Goal: Transaction & Acquisition: Download file/media

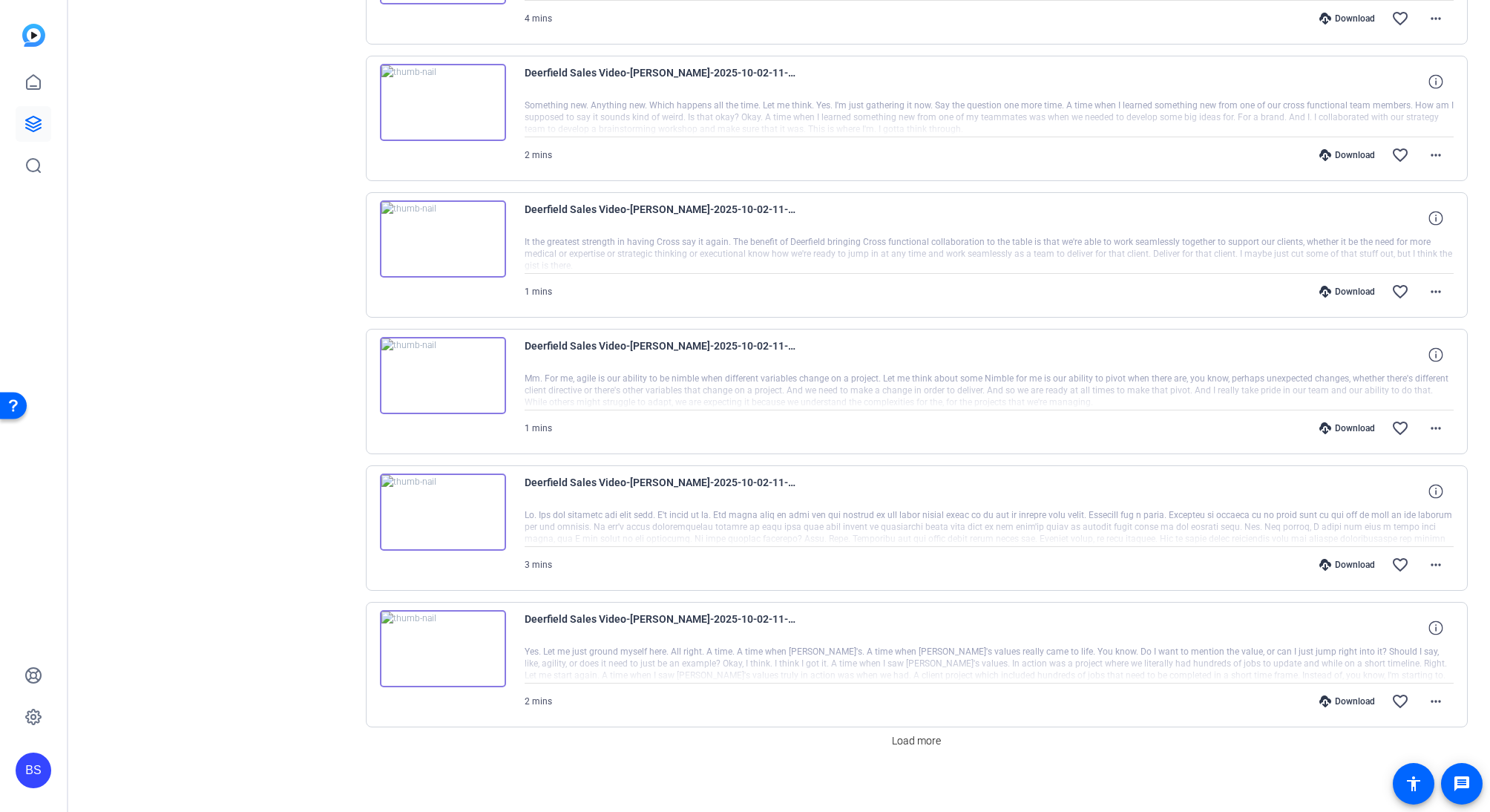
scroll to position [830, 0]
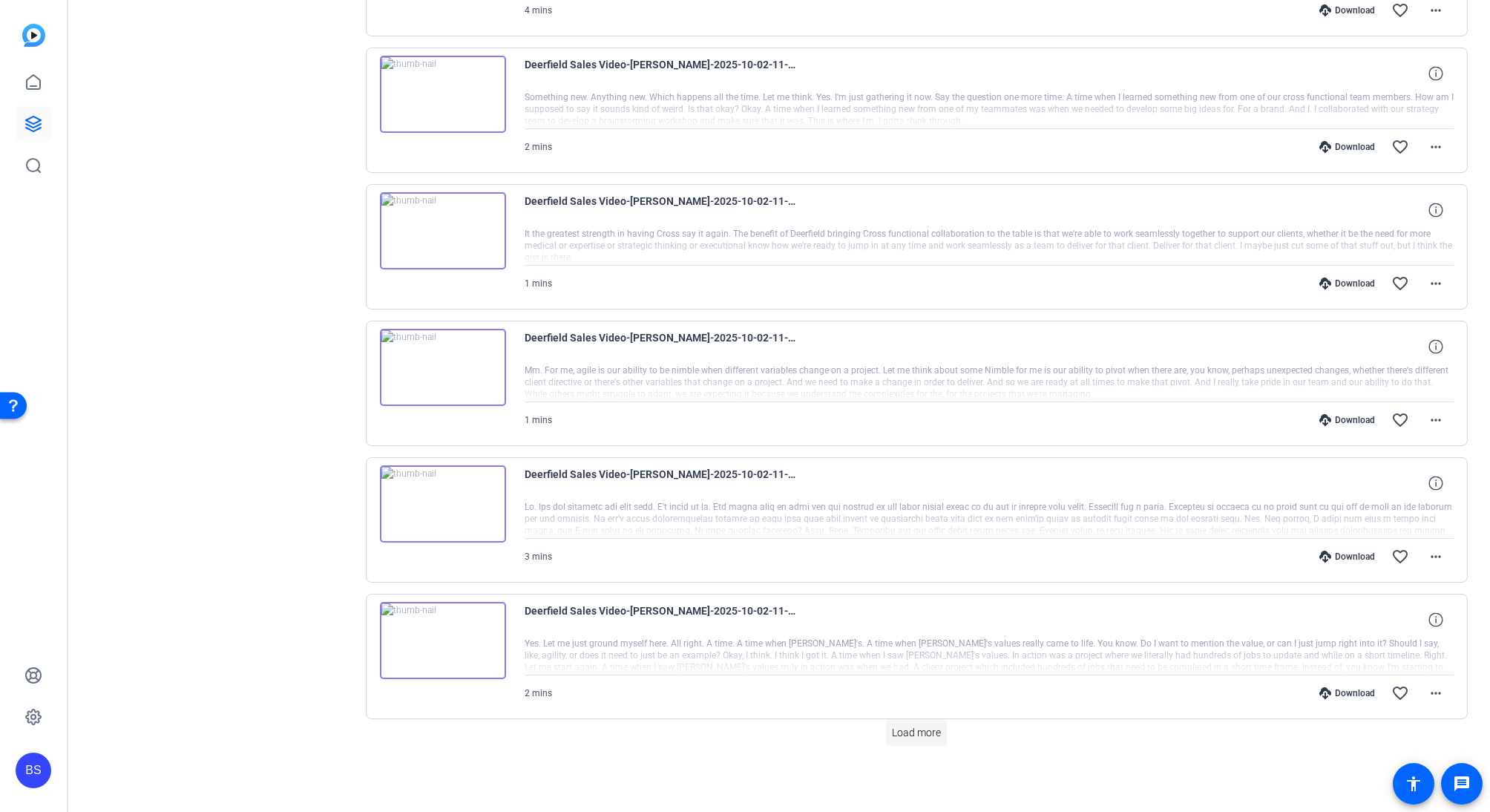
click at [907, 731] on span "Load more" at bounding box center [916, 733] width 49 height 16
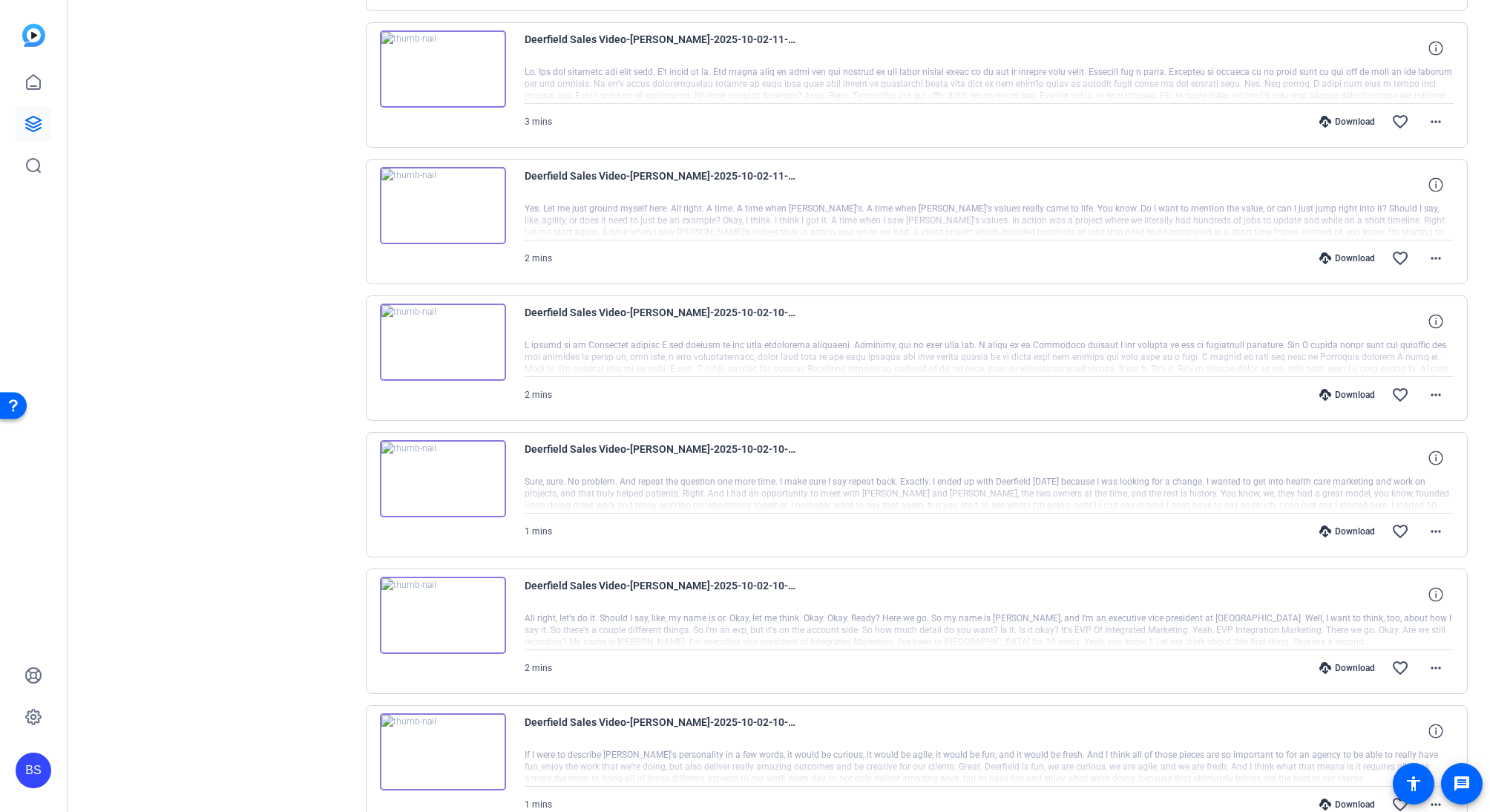
scroll to position [1264, 0]
click at [1427, 669] on mat-icon "more_horiz" at bounding box center [1436, 668] width 18 height 18
click at [1387, 531] on span "Download MP4" at bounding box center [1390, 526] width 89 height 18
click at [1427, 526] on mat-icon "more_horiz" at bounding box center [1436, 532] width 18 height 18
click at [1391, 603] on span "Download MP4" at bounding box center [1390, 599] width 89 height 18
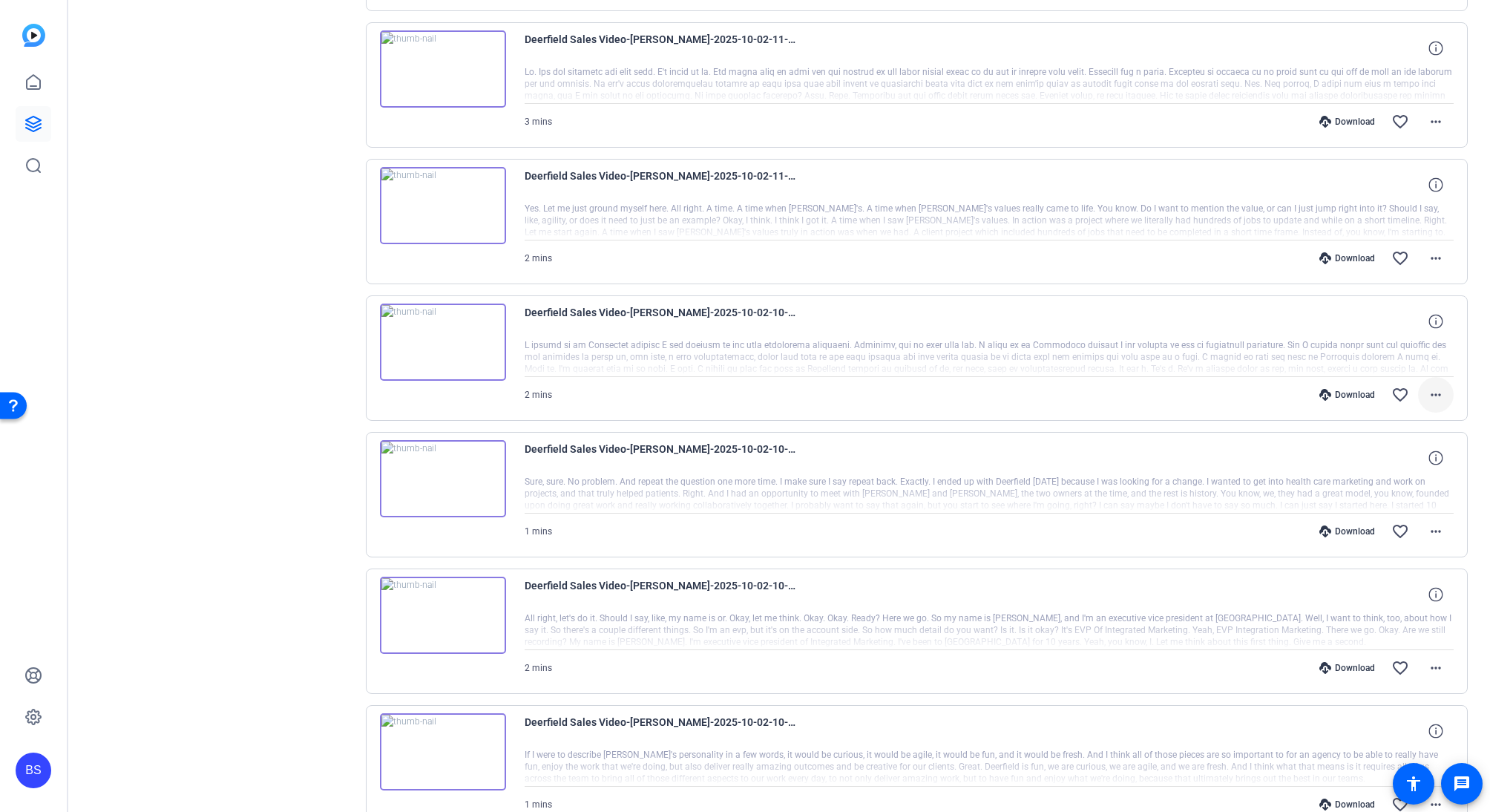
click at [1437, 390] on span at bounding box center [1436, 395] width 36 height 36
click at [1400, 458] on div "Download Original Share Original Download MP4 Share MP4 Play MP4 (HQ) Extract A…" at bounding box center [1389, 481] width 112 height 130
click at [1434, 386] on mat-icon "more_horiz" at bounding box center [1436, 395] width 18 height 18
click at [1408, 464] on span "Download MP4" at bounding box center [1390, 463] width 89 height 18
click at [1432, 255] on mat-icon "more_horiz" at bounding box center [1436, 258] width 18 height 18
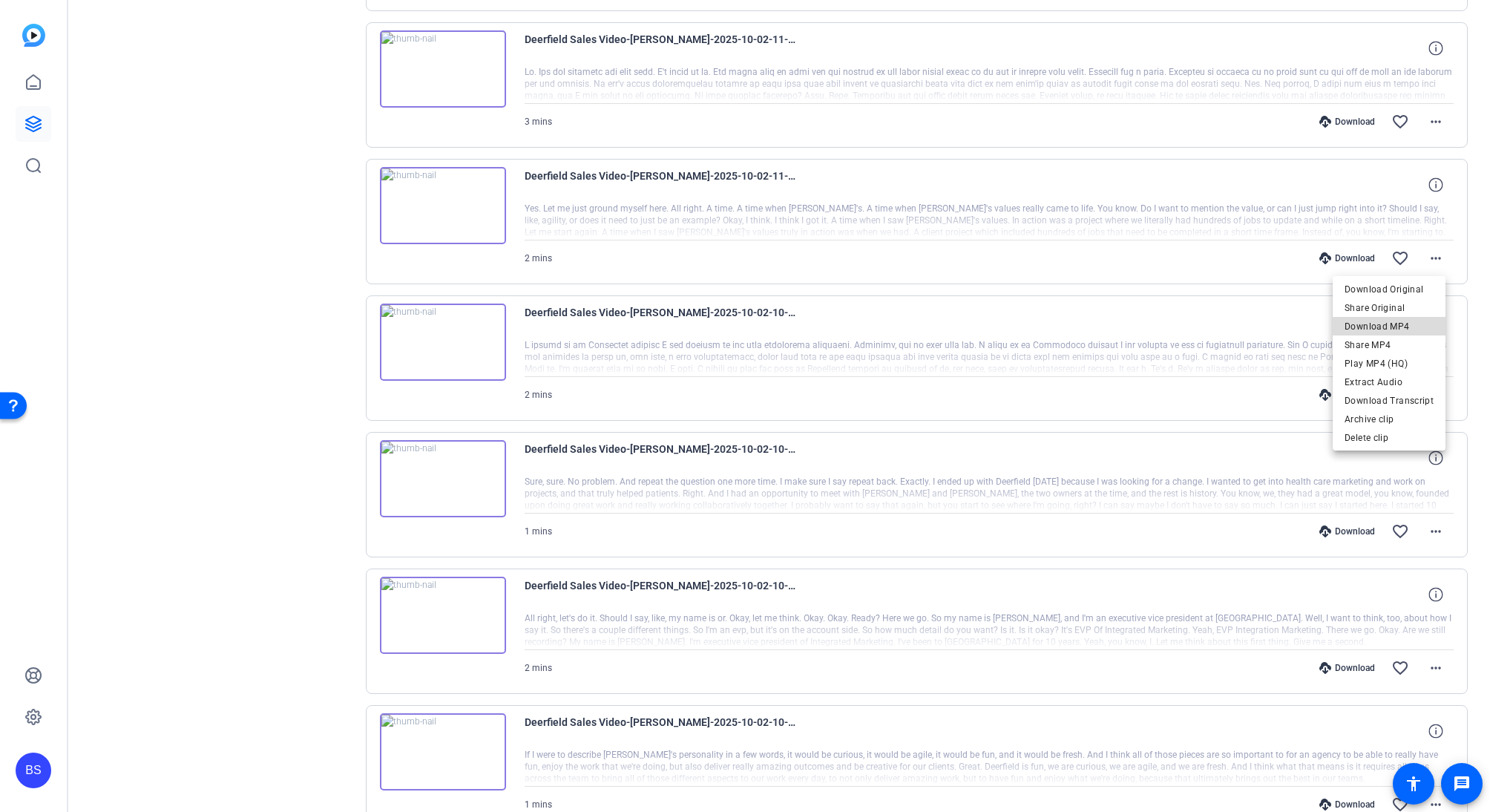
click at [1403, 322] on span "Download MP4" at bounding box center [1390, 327] width 89 height 18
click at [1436, 133] on span at bounding box center [1436, 122] width 36 height 36
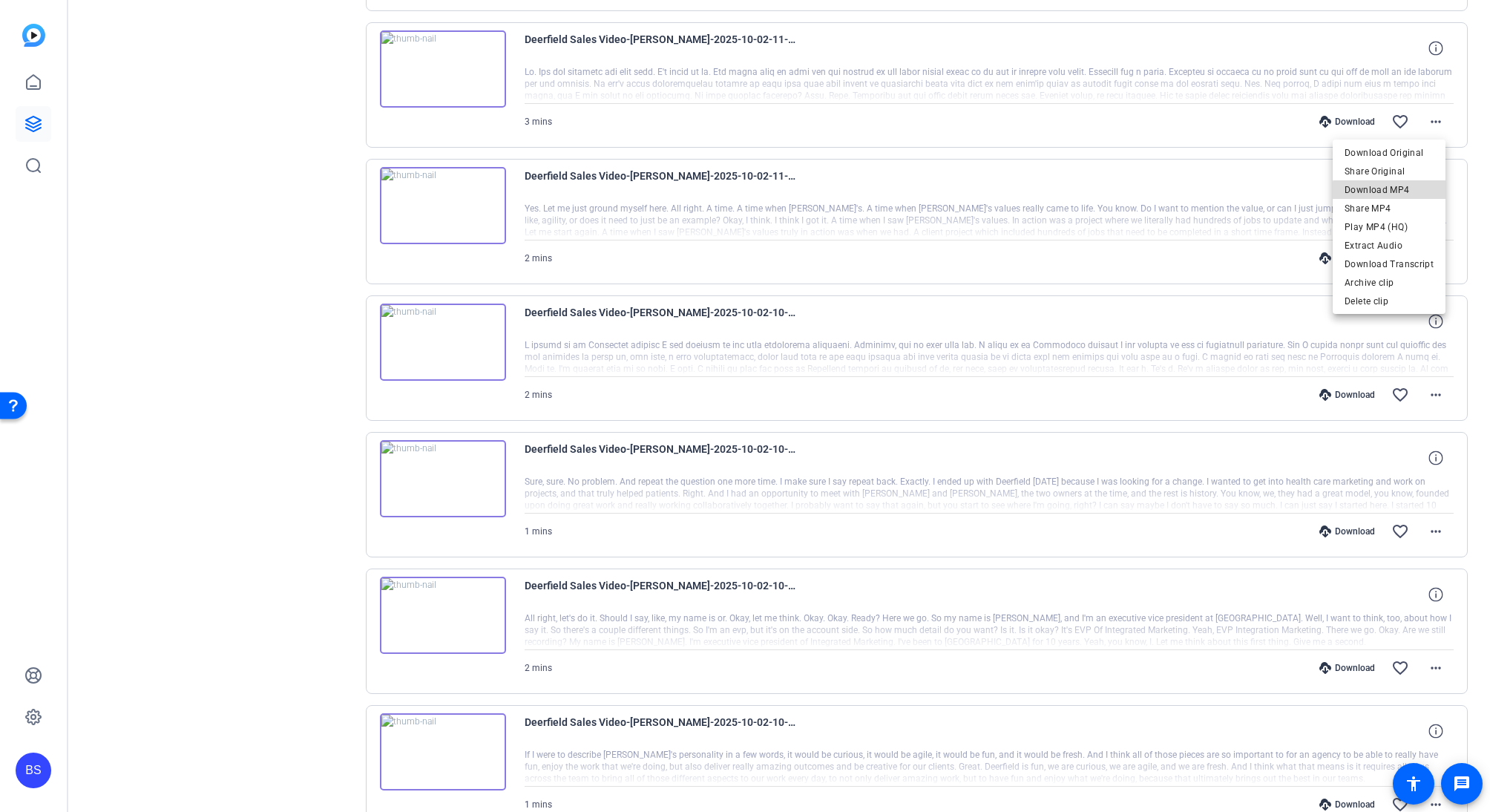
click at [1411, 192] on span "Download MP4" at bounding box center [1390, 190] width 89 height 18
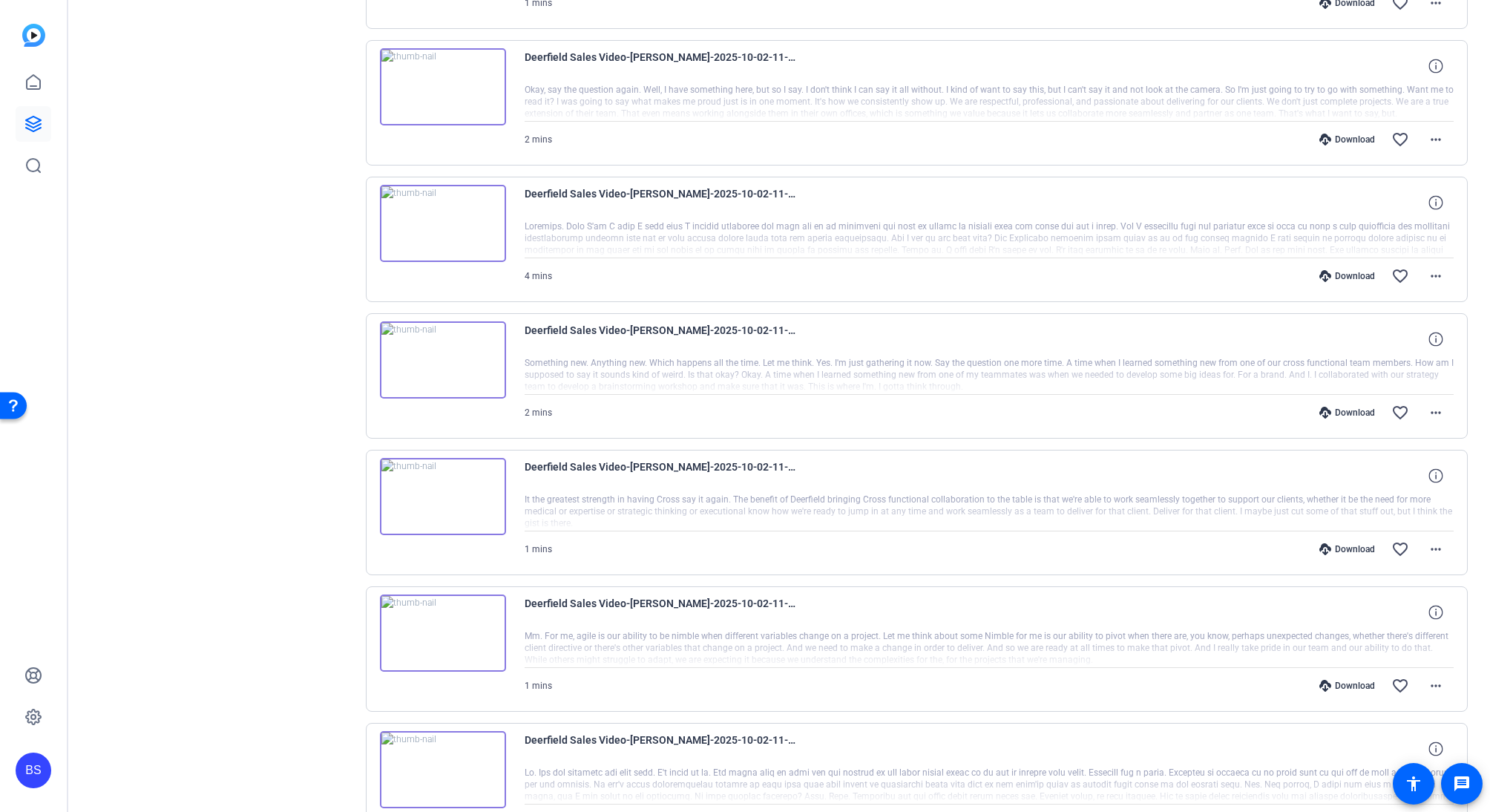
scroll to position [564, 0]
click at [1440, 687] on span at bounding box center [1436, 687] width 36 height 36
click at [1077, 623] on div at bounding box center [745, 406] width 1490 height 812
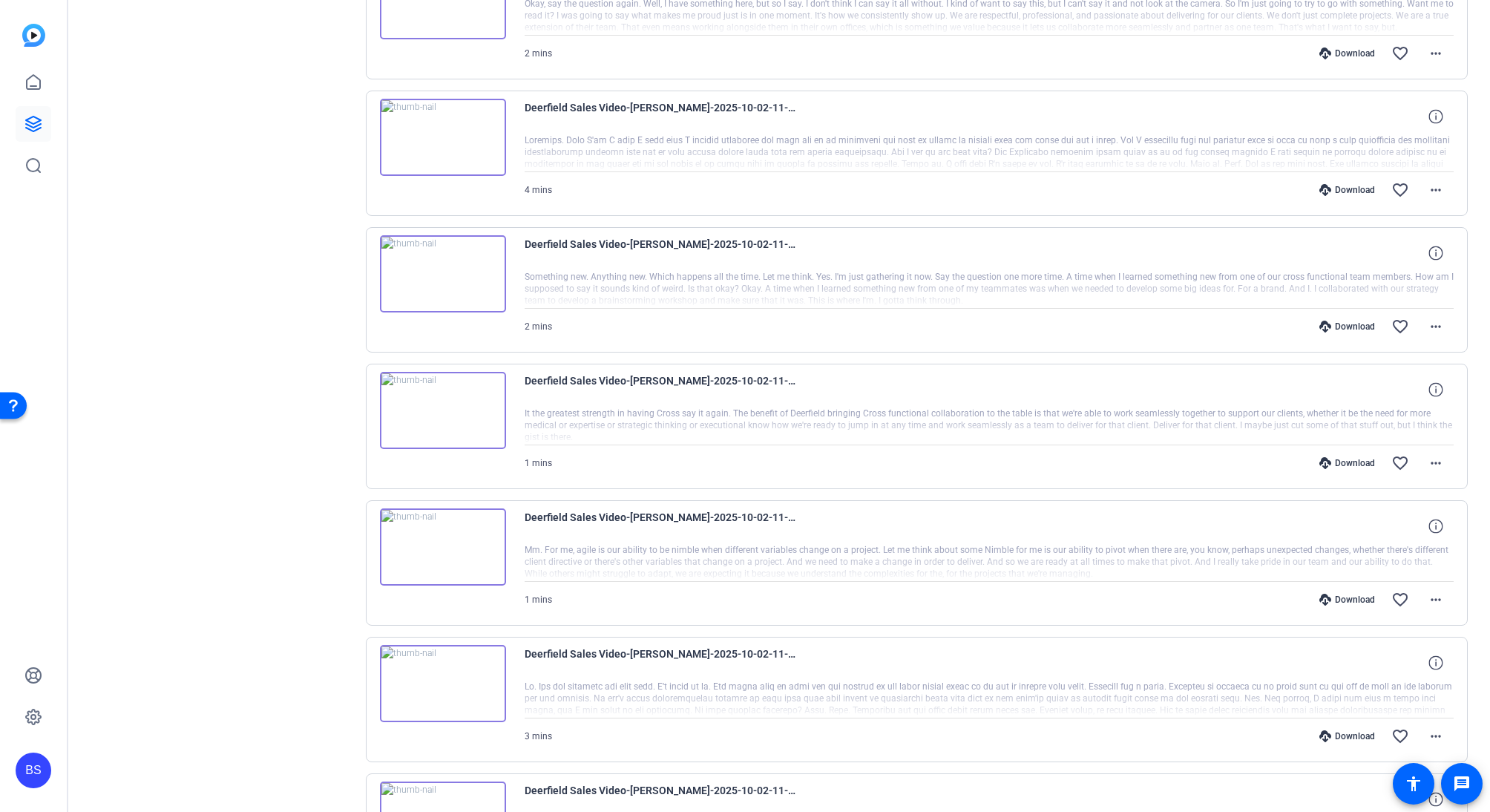
scroll to position [492, 0]
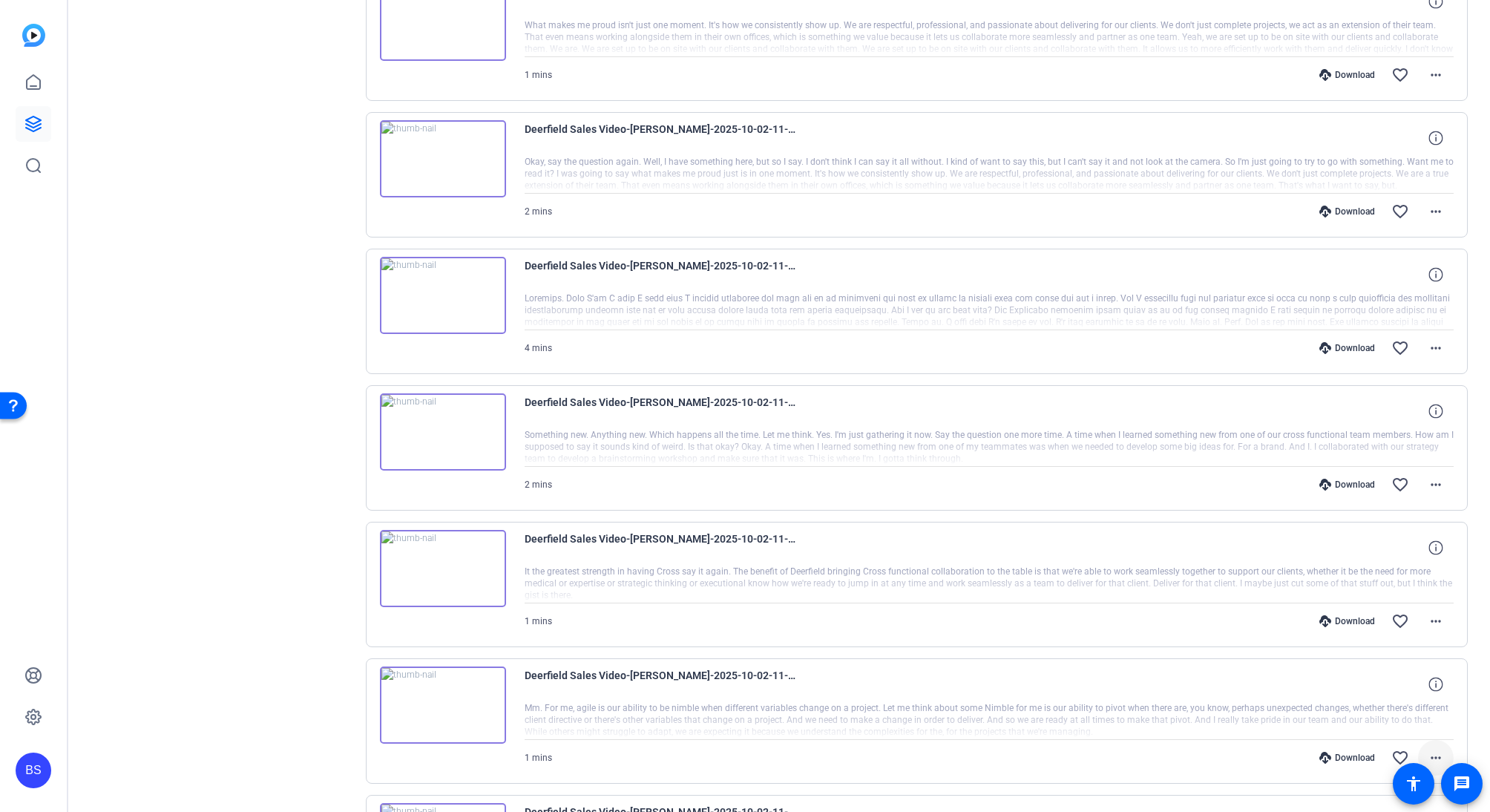
click at [1434, 746] on span at bounding box center [1436, 757] width 36 height 36
click at [1400, 632] on span "Share MP4" at bounding box center [1390, 634] width 89 height 18
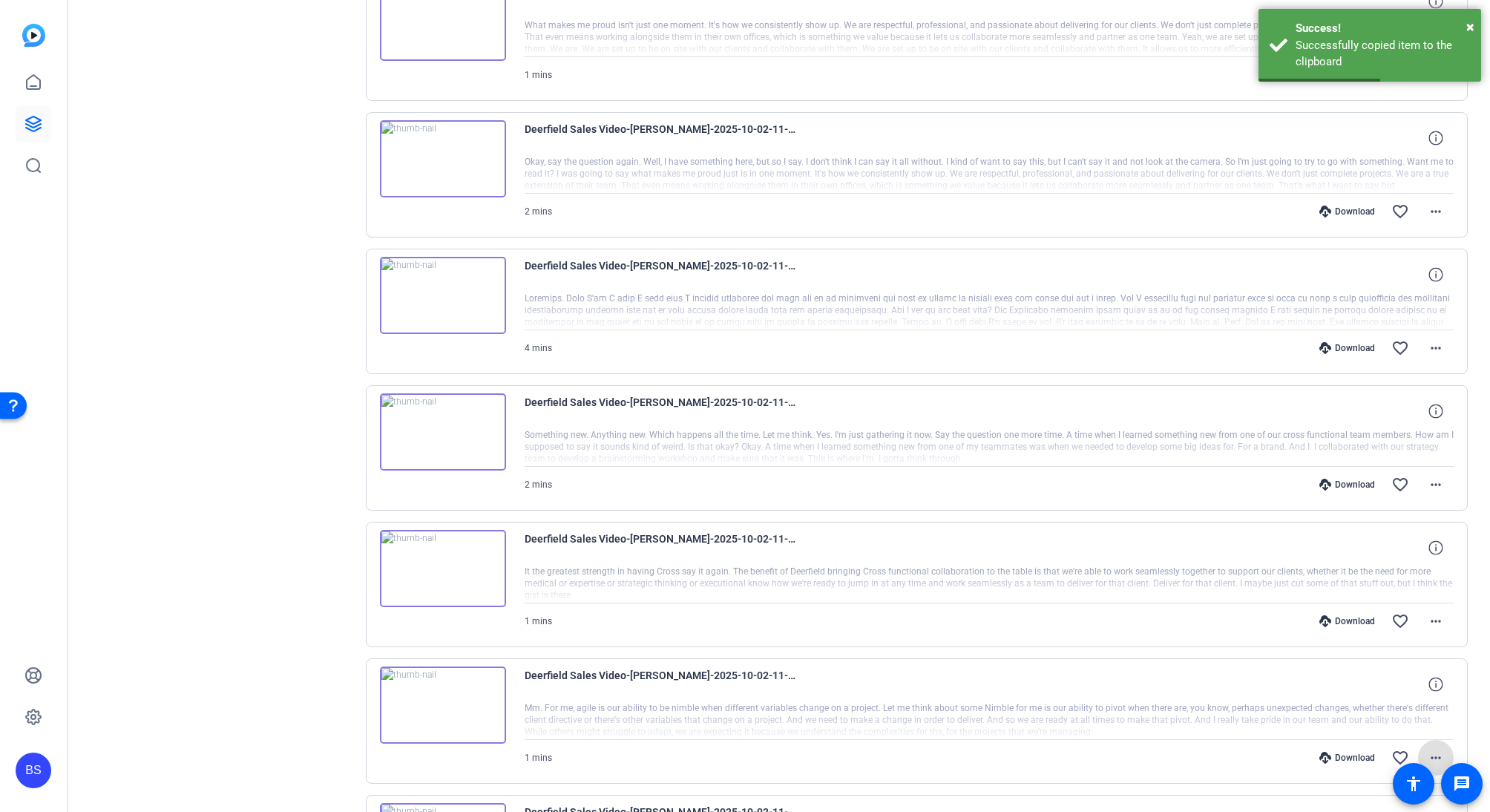
click at [1435, 747] on span at bounding box center [1436, 757] width 36 height 36
click at [1387, 614] on span "Download MP4" at bounding box center [1390, 615] width 89 height 18
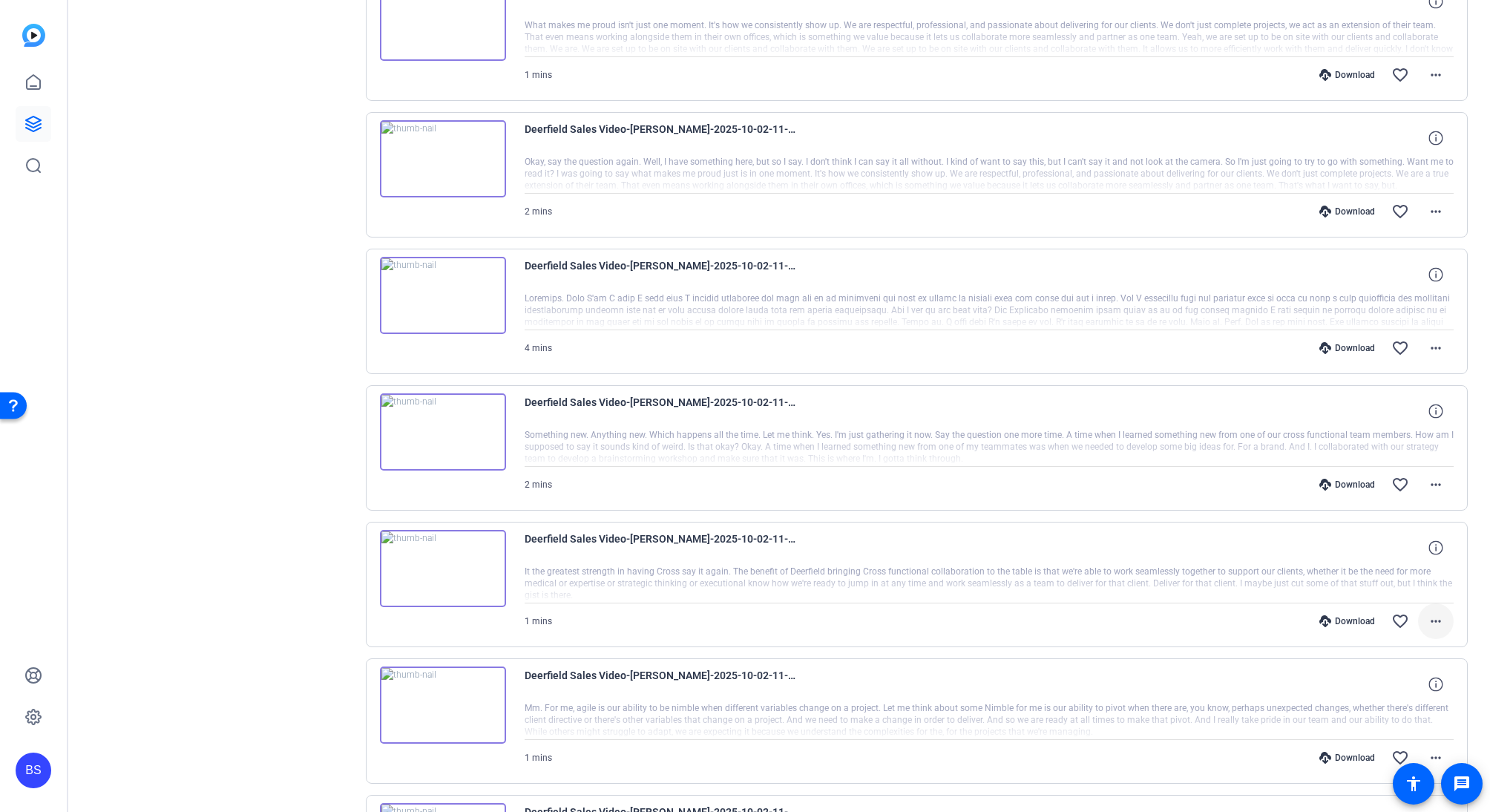
click at [1427, 622] on mat-icon "more_horiz" at bounding box center [1436, 621] width 18 height 18
click at [1386, 484] on span "Download MP4" at bounding box center [1390, 479] width 89 height 18
click at [1427, 484] on mat-icon "more_horiz" at bounding box center [1436, 485] width 18 height 18
click at [1405, 546] on span "Download MP4" at bounding box center [1390, 553] width 89 height 18
click at [1437, 347] on span at bounding box center [1436, 348] width 36 height 36
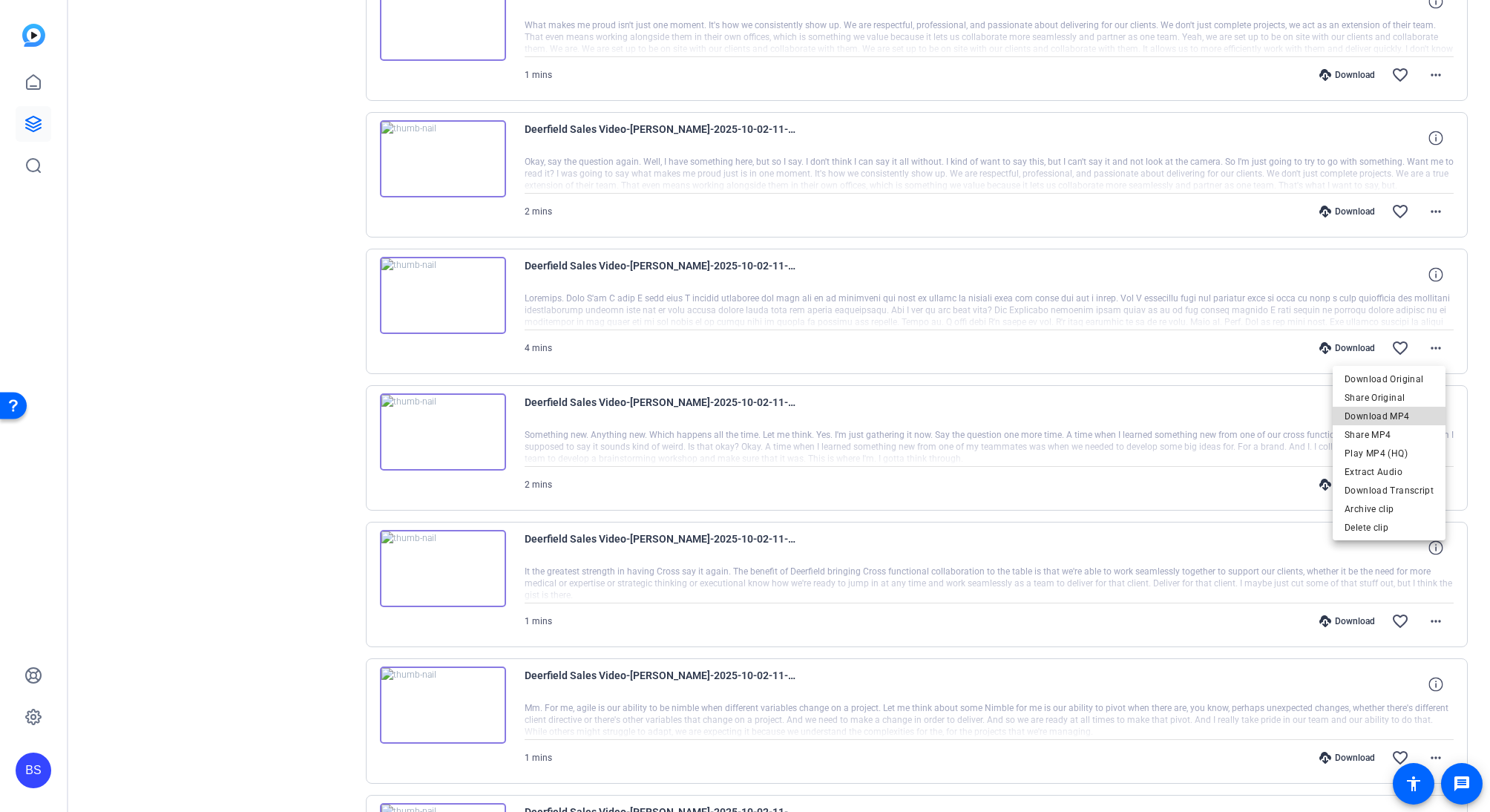
click at [1415, 420] on span "Download MP4" at bounding box center [1390, 415] width 89 height 18
click at [1418, 204] on span at bounding box center [1436, 212] width 36 height 36
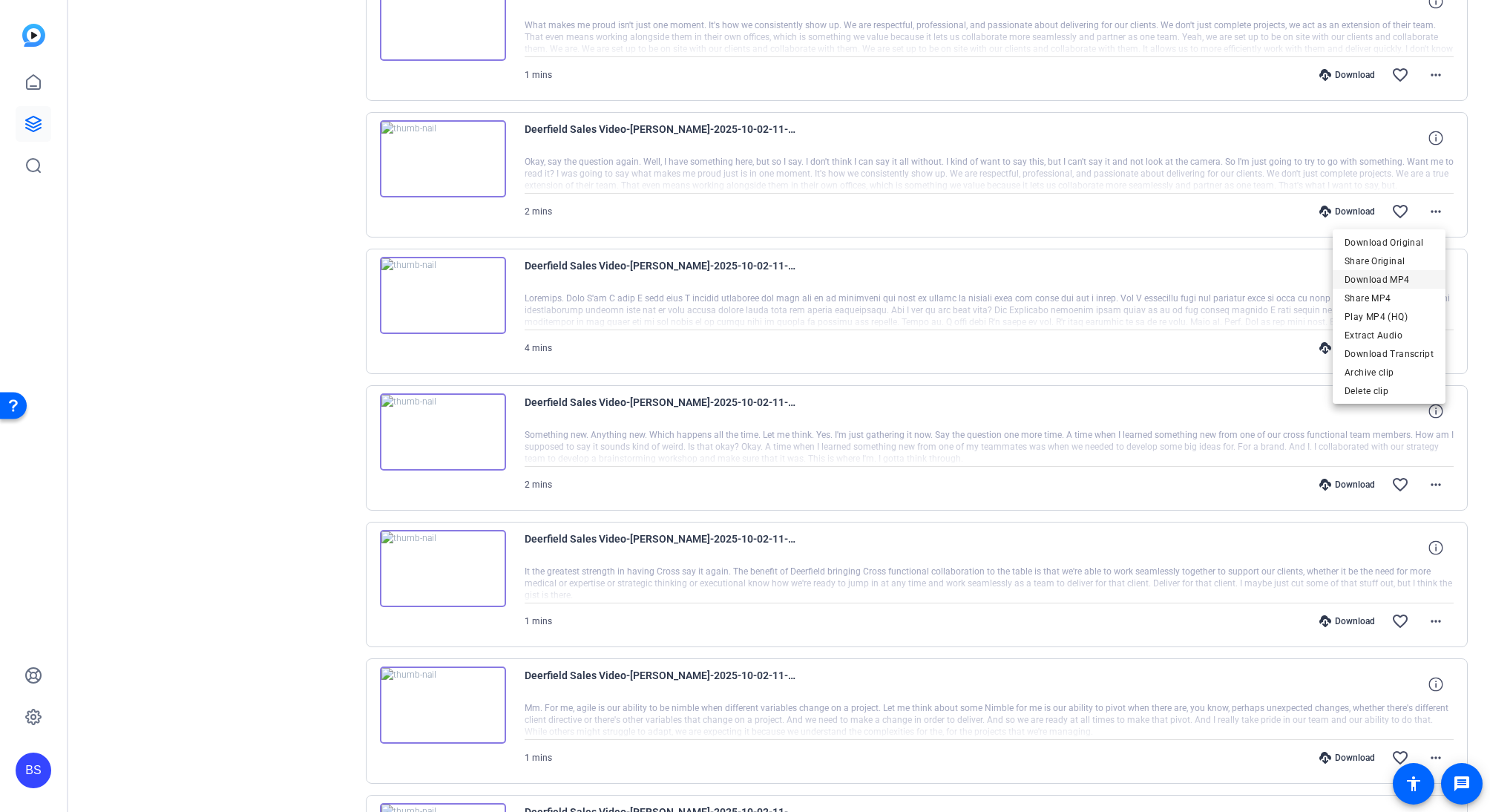
click at [1410, 284] on span "Download MP4" at bounding box center [1390, 279] width 89 height 18
click at [1434, 81] on mat-icon "more_horiz" at bounding box center [1436, 75] width 18 height 18
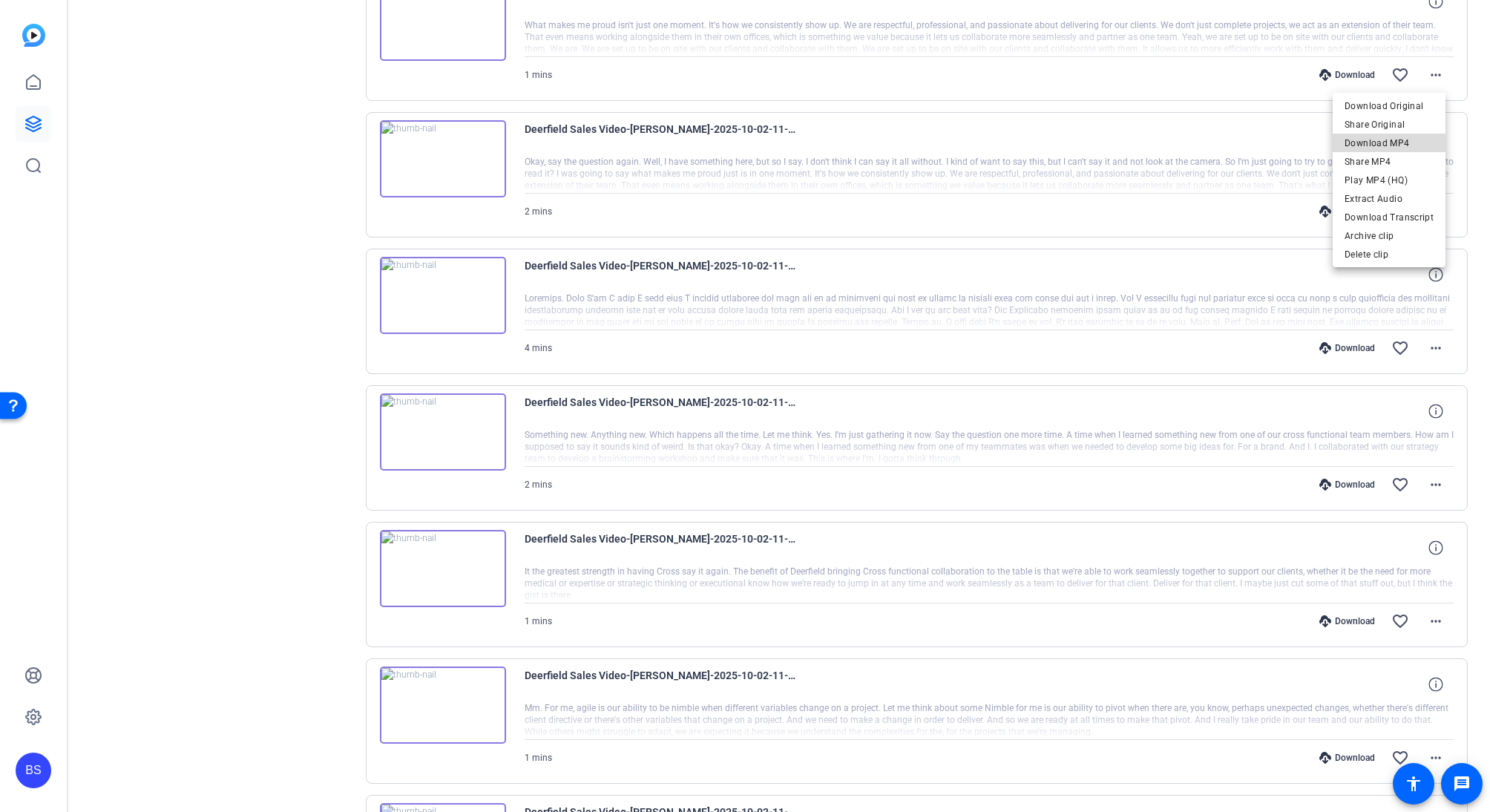
click at [1410, 143] on span "Download MP4" at bounding box center [1390, 142] width 89 height 18
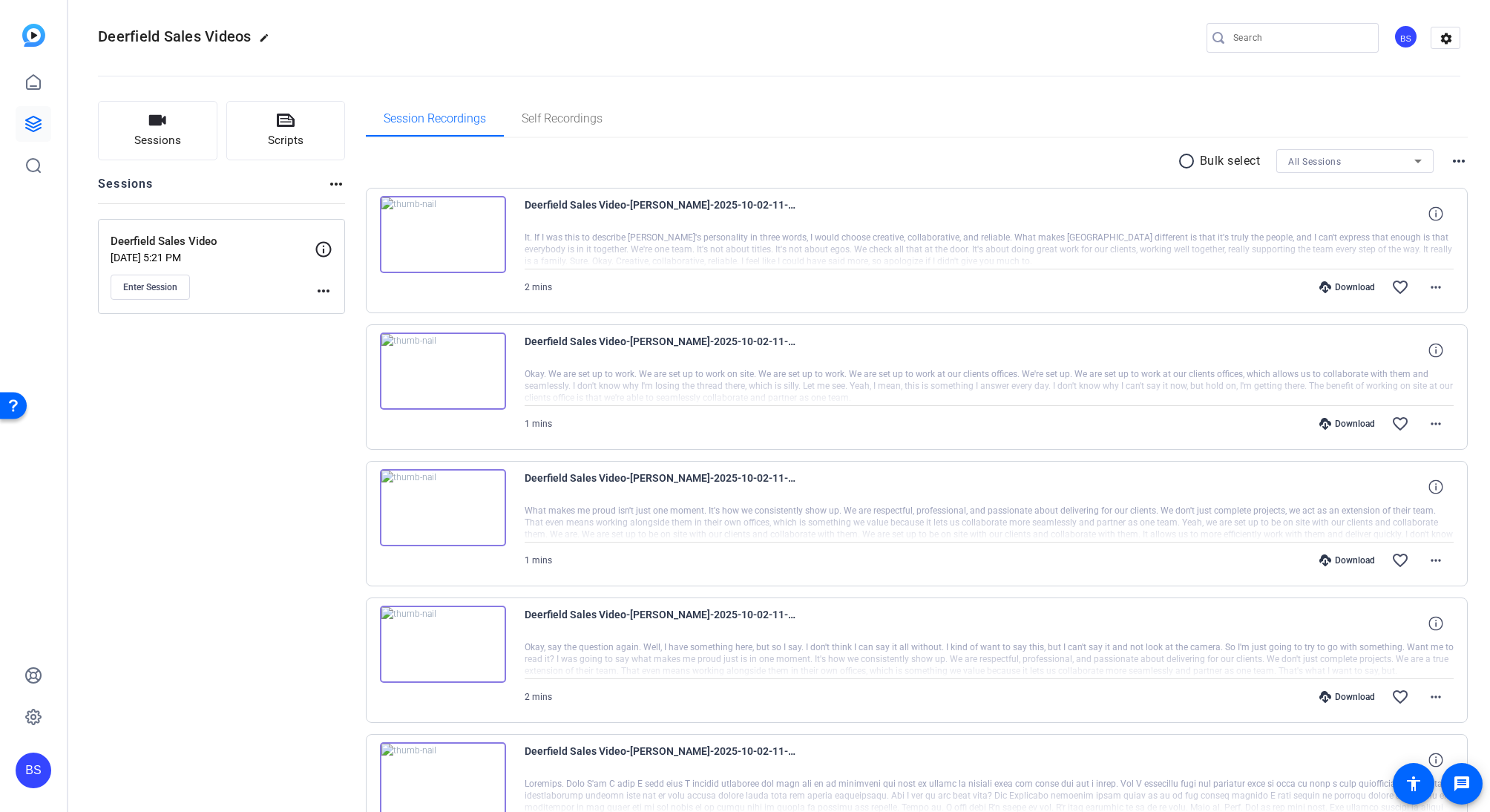
scroll to position [0, 0]
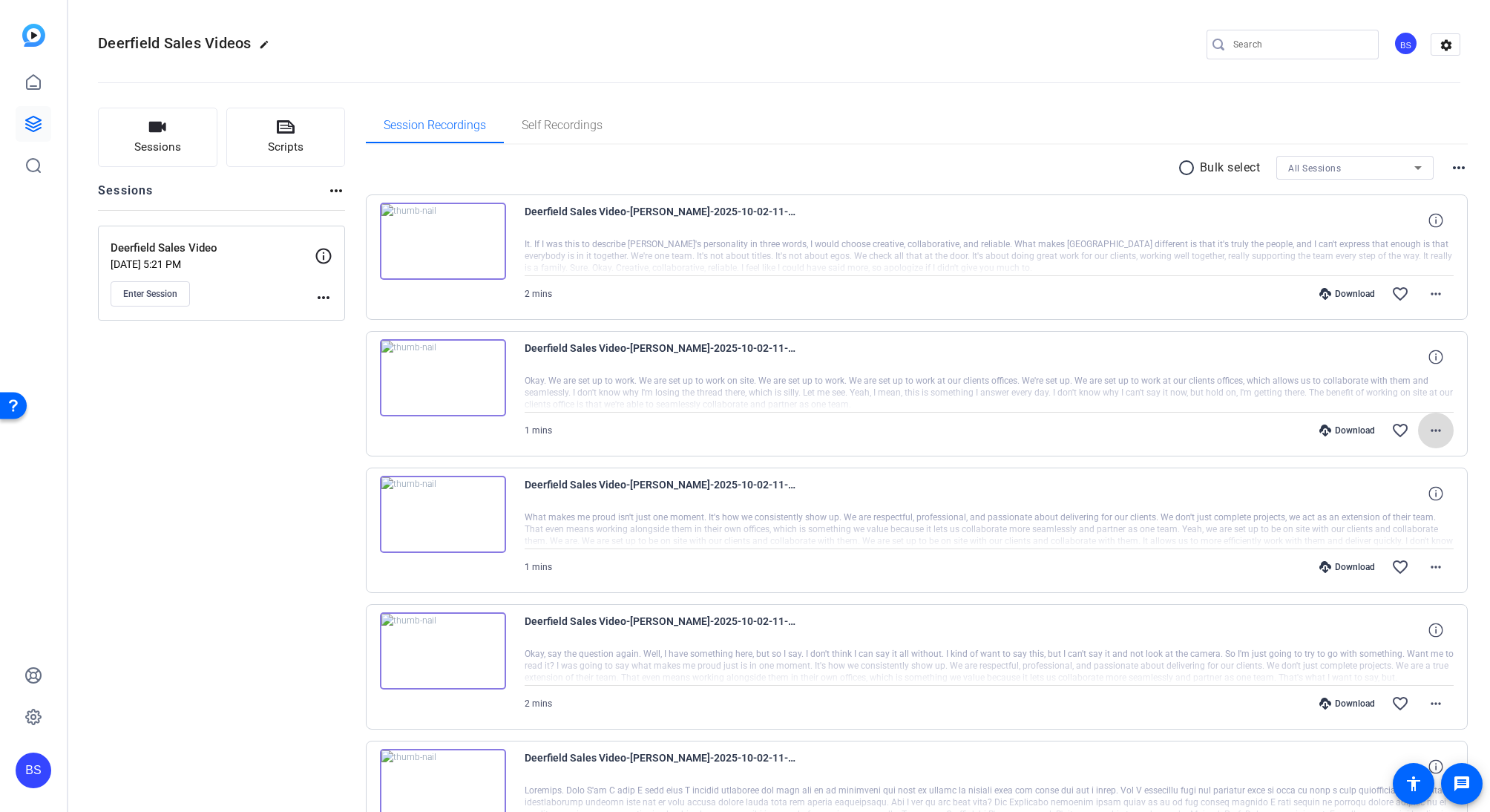
click at [1429, 422] on mat-icon "more_horiz" at bounding box center [1436, 430] width 18 height 18
click at [1410, 503] on span "Download MP4" at bounding box center [1390, 499] width 89 height 18
click at [1434, 294] on mat-icon "more_horiz" at bounding box center [1436, 294] width 18 height 18
click at [1406, 355] on span "Download MP4" at bounding box center [1390, 362] width 89 height 18
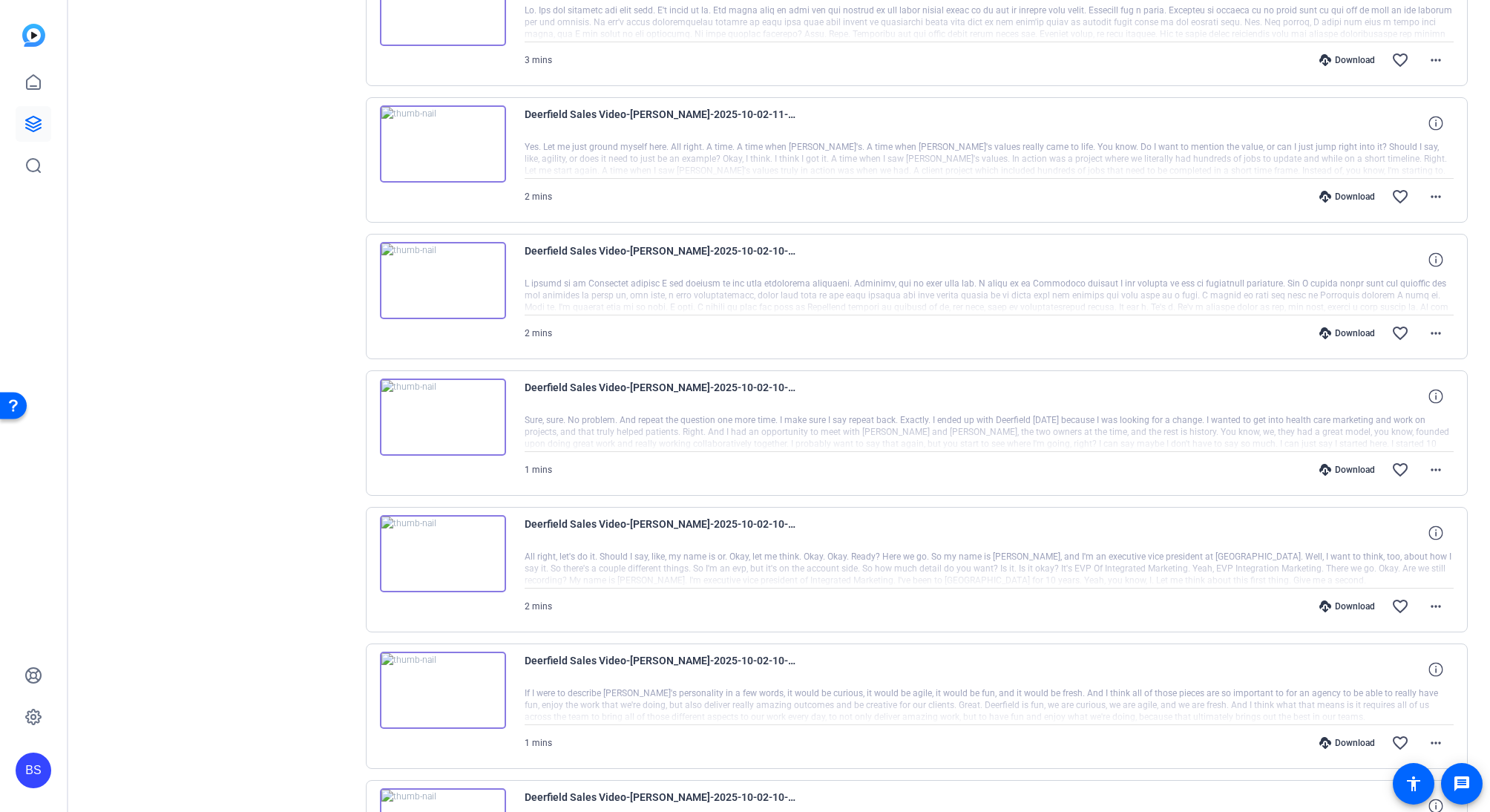
scroll to position [1334, 0]
